Goal: Information Seeking & Learning: Learn about a topic

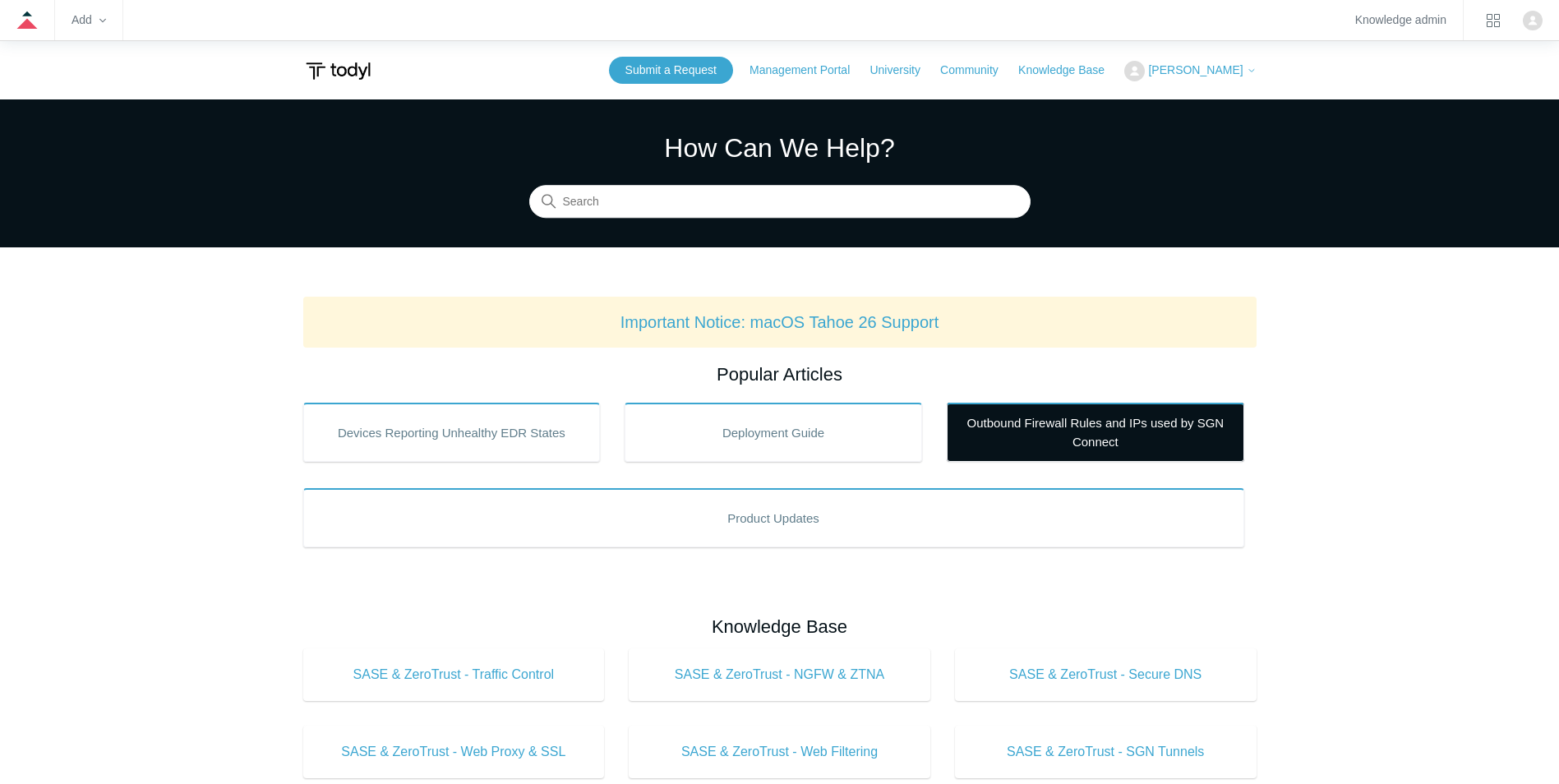
click at [1047, 415] on link "Outbound Firewall Rules and IPs used by SGN Connect" at bounding box center [1095, 431] width 298 height 59
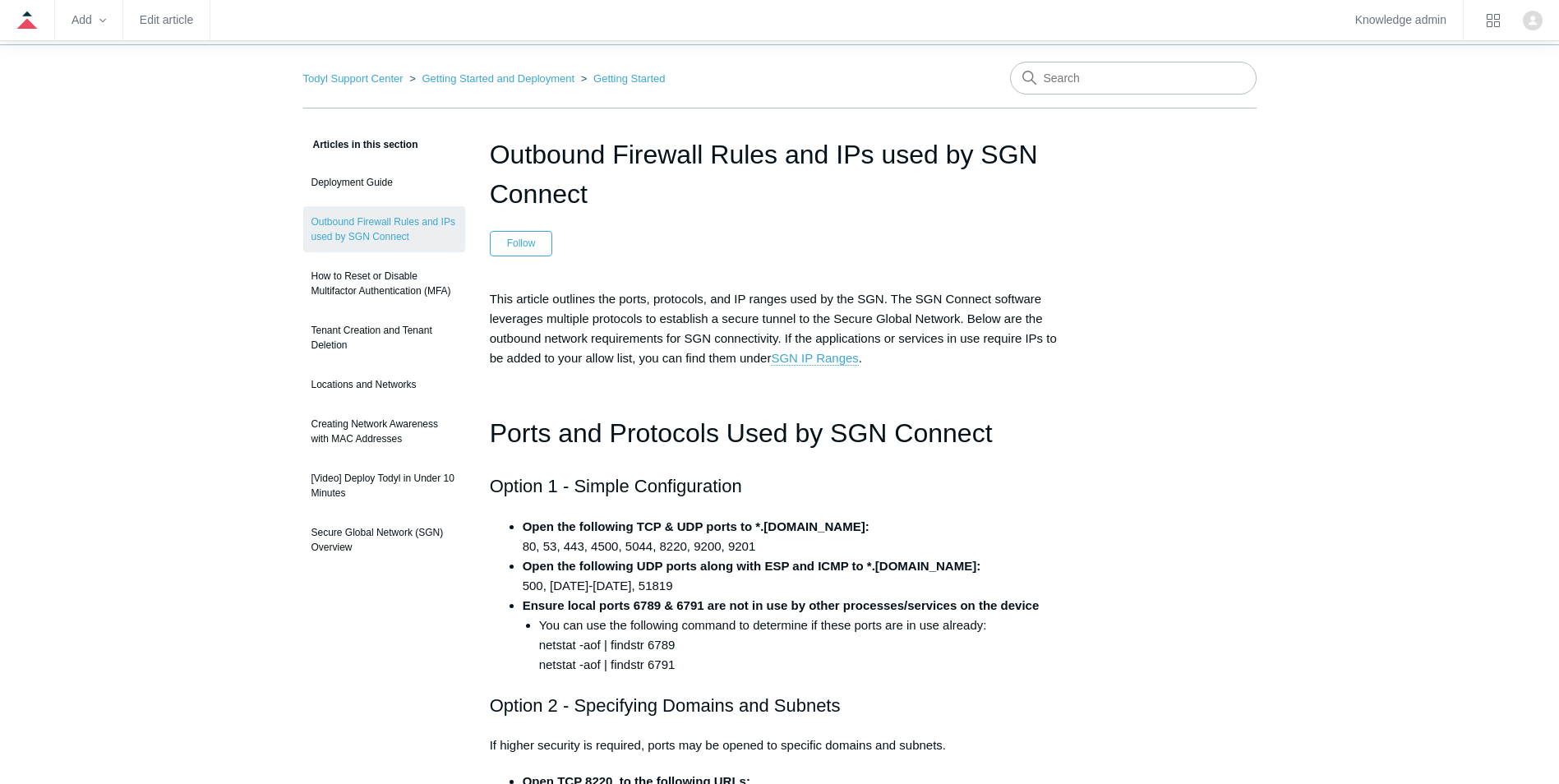
scroll to position [82, 0]
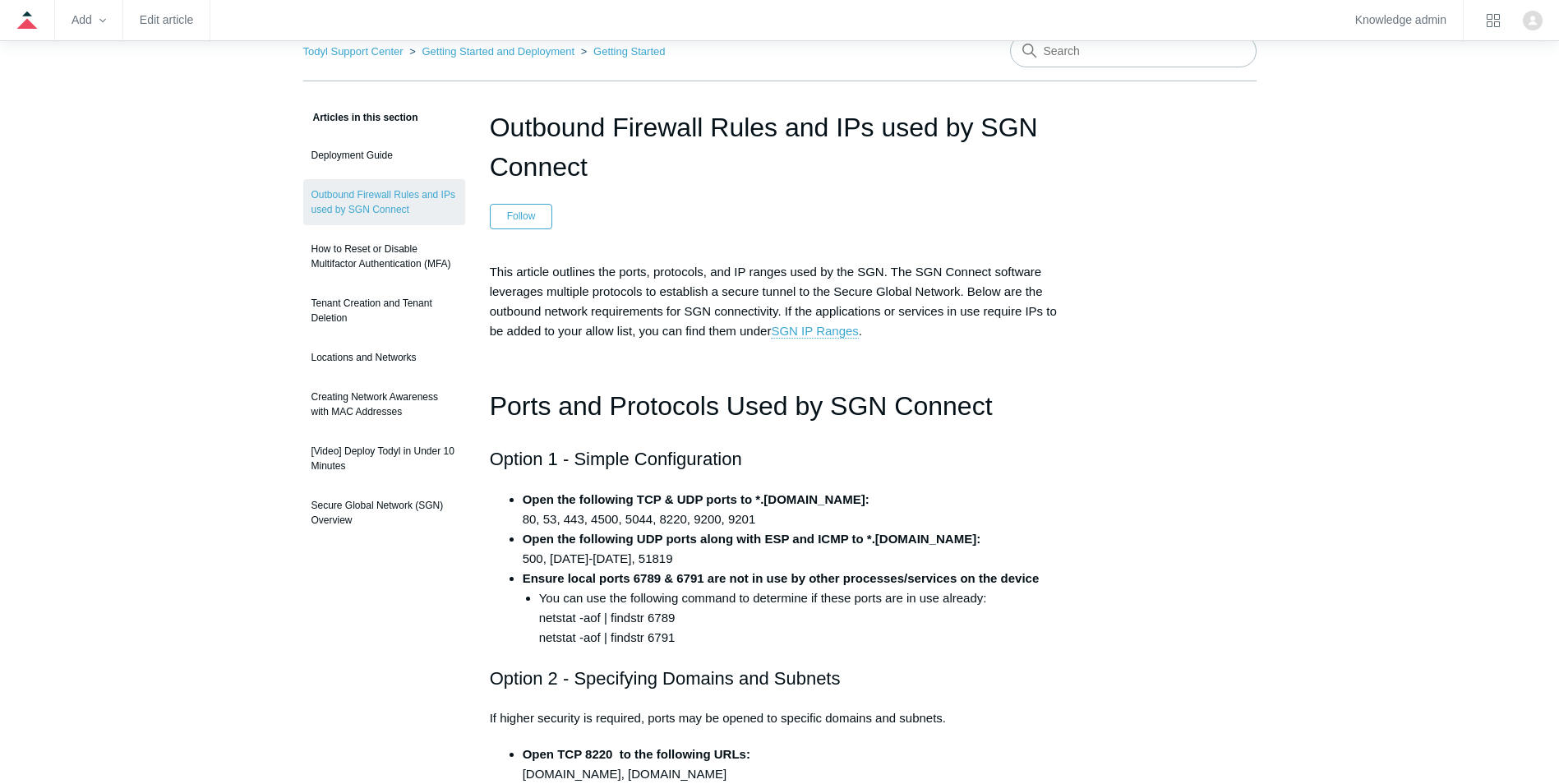
drag, startPoint x: 259, startPoint y: 674, endPoint x: 267, endPoint y: 656, distance: 19.7
